Goal: Task Accomplishment & Management: Complete application form

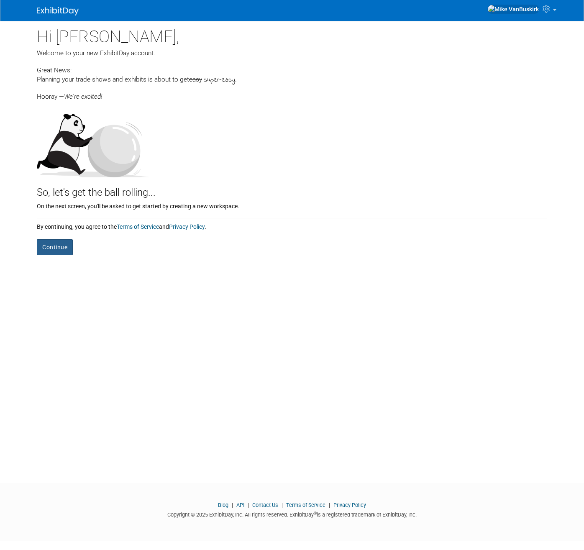
click at [60, 248] on button "Continue" at bounding box center [55, 247] width 36 height 16
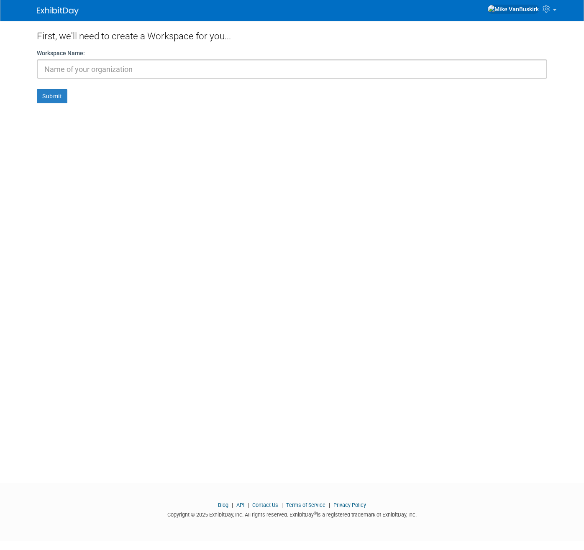
click at [87, 69] on input "text" at bounding box center [292, 68] width 510 height 19
type input "AlignOps"
click at [56, 96] on button "Submit" at bounding box center [52, 96] width 31 height 14
